Goal: Task Accomplishment & Management: Manage account settings

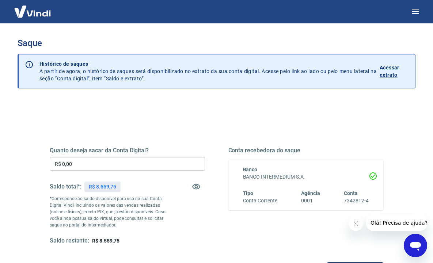
click at [83, 163] on input "R$ 0,00" at bounding box center [127, 164] width 155 height 14
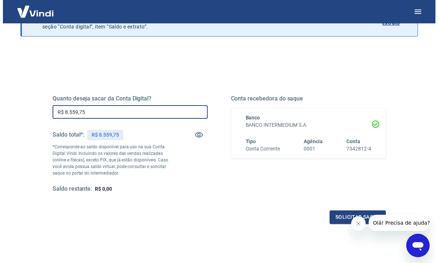
scroll to position [53, 0]
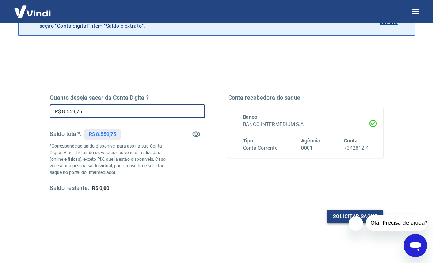
type input "R$ 8.559,75"
click at [332, 214] on button "Solicitar saque" at bounding box center [355, 217] width 56 height 14
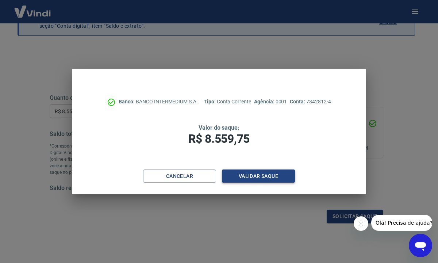
click at [280, 175] on button "Validar saque" at bounding box center [258, 176] width 73 height 14
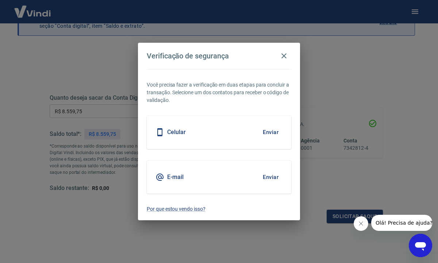
click at [269, 178] on button "Enviar" at bounding box center [271, 176] width 24 height 15
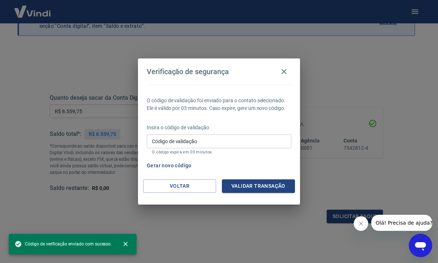
click at [260, 141] on input "Código de validação" at bounding box center [219, 141] width 145 height 14
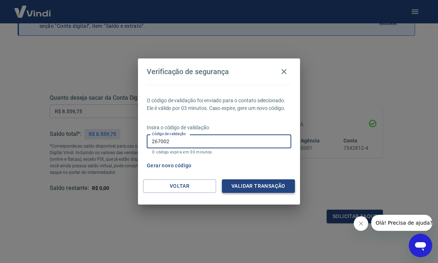
type input "267002"
click at [278, 182] on button "Validar transação" at bounding box center [258, 186] width 73 height 14
